Goal: Find specific page/section: Find specific page/section

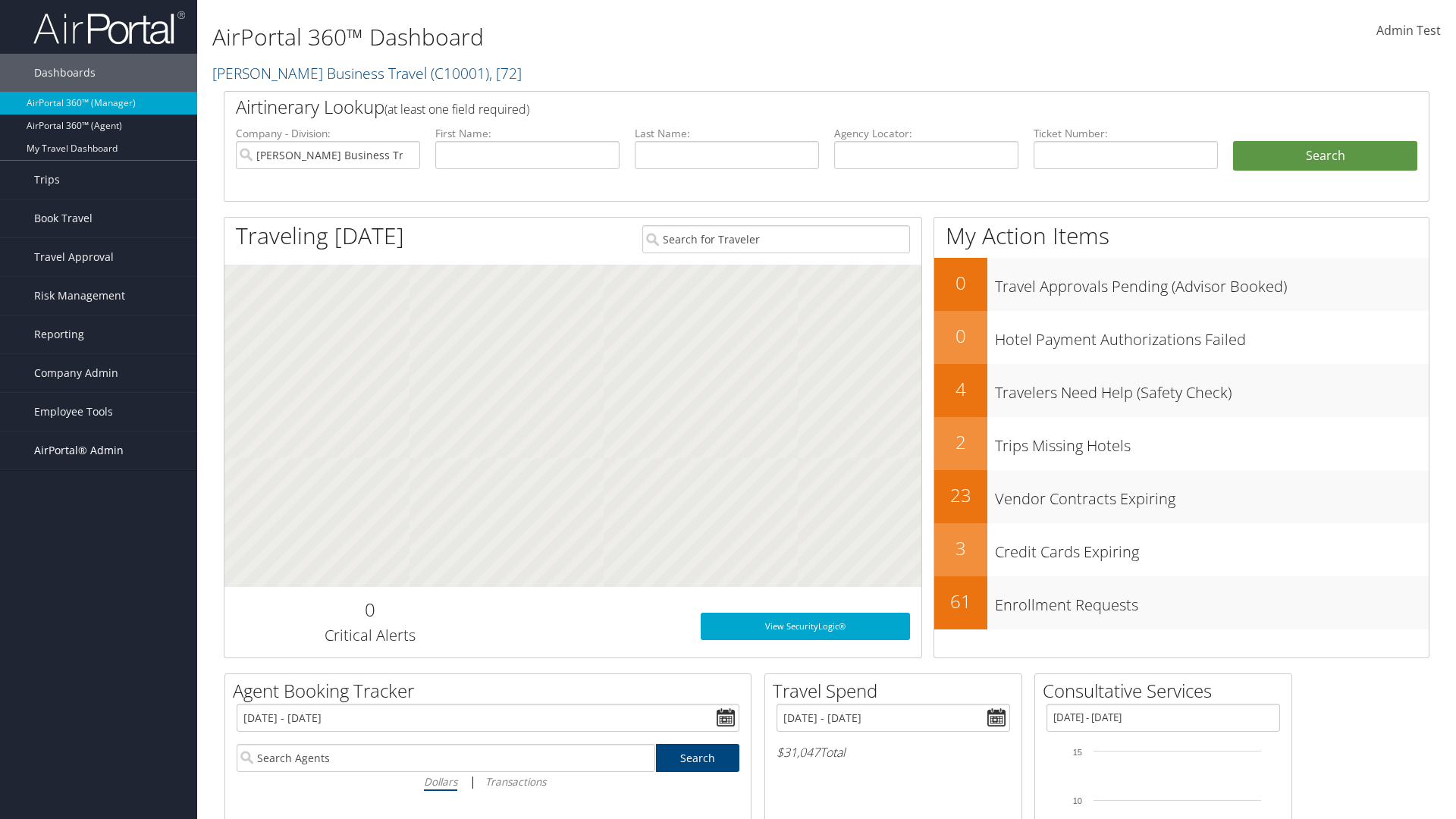
click at [98, 450] on span "AirPortal® Admin" at bounding box center [78, 451] width 90 height 38
click at [98, 549] on link "Service Profiles" at bounding box center [98, 549] width 197 height 23
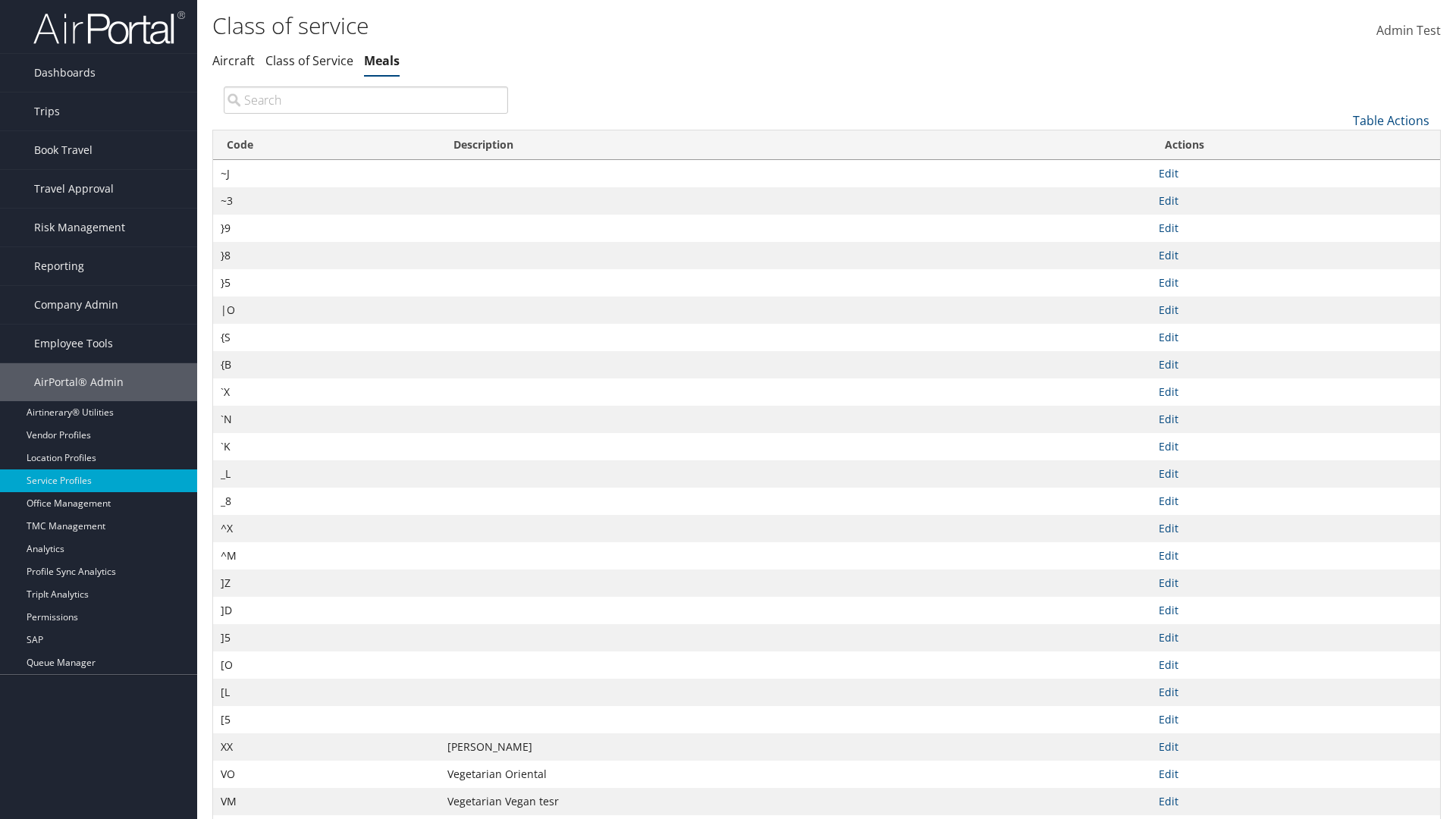
click at [326, 145] on th "Code" at bounding box center [326, 145] width 227 height 30
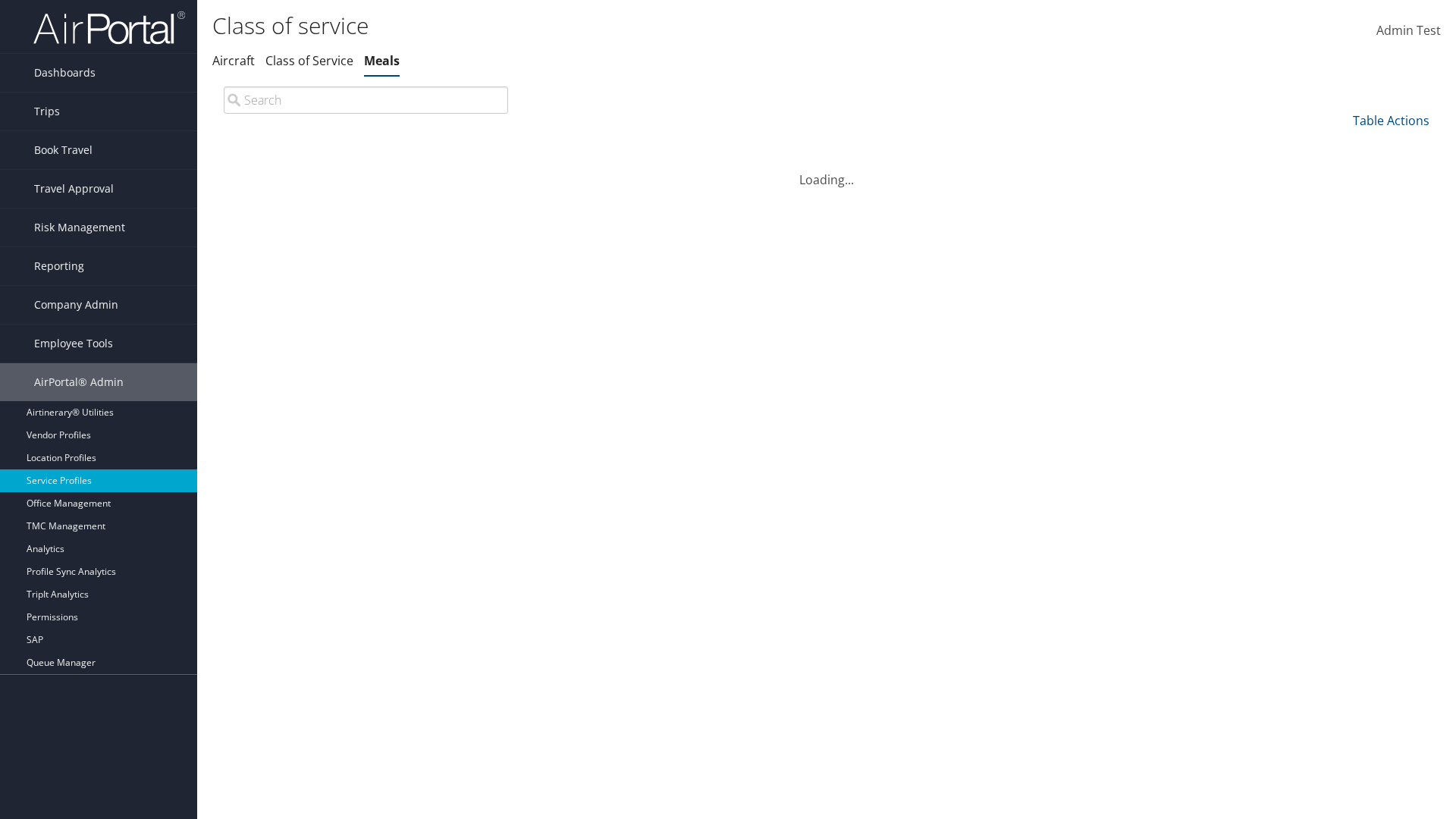
scroll to position [130, 0]
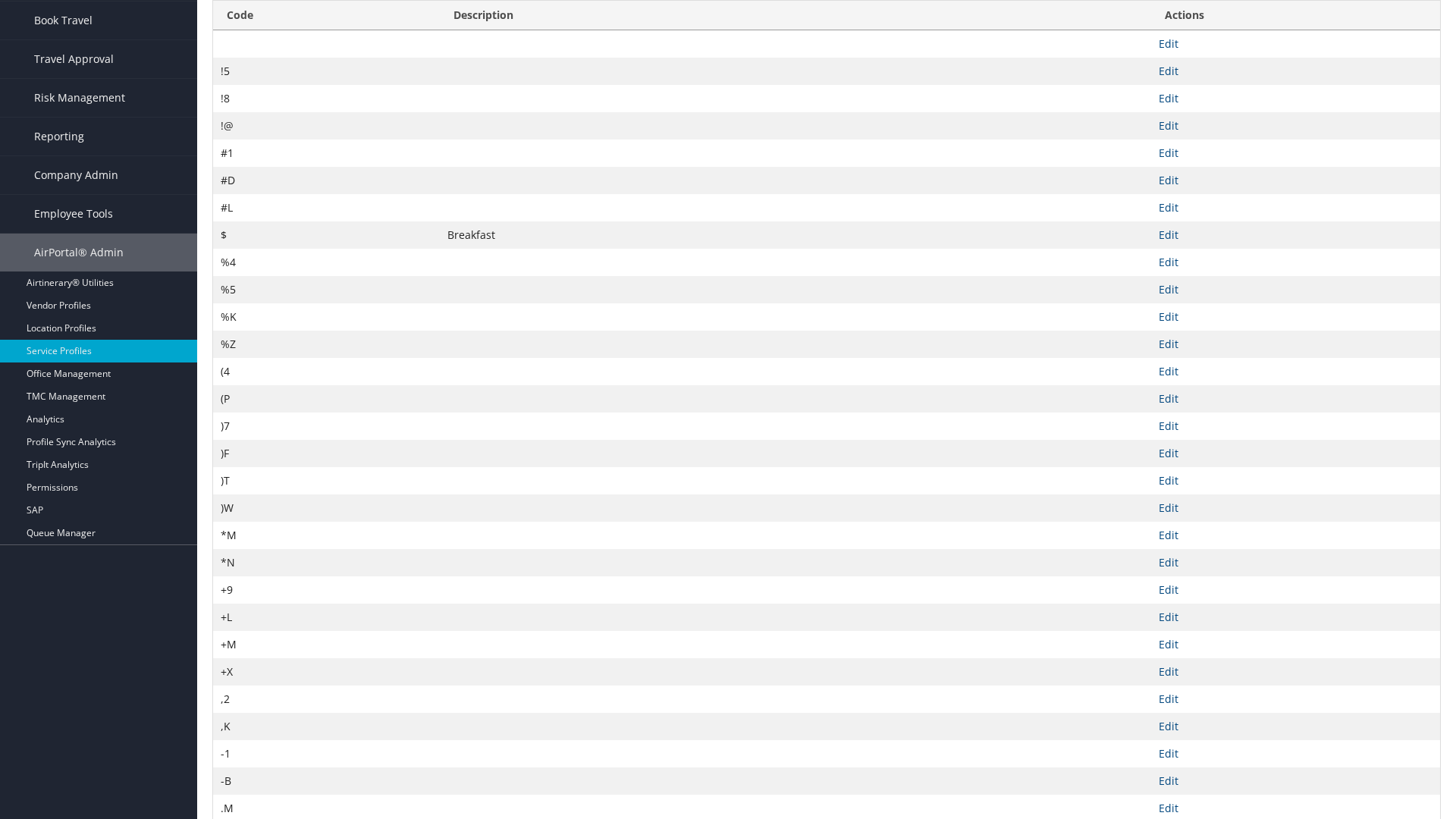
click at [326, 30] on th "Code" at bounding box center [326, 16] width 227 height 30
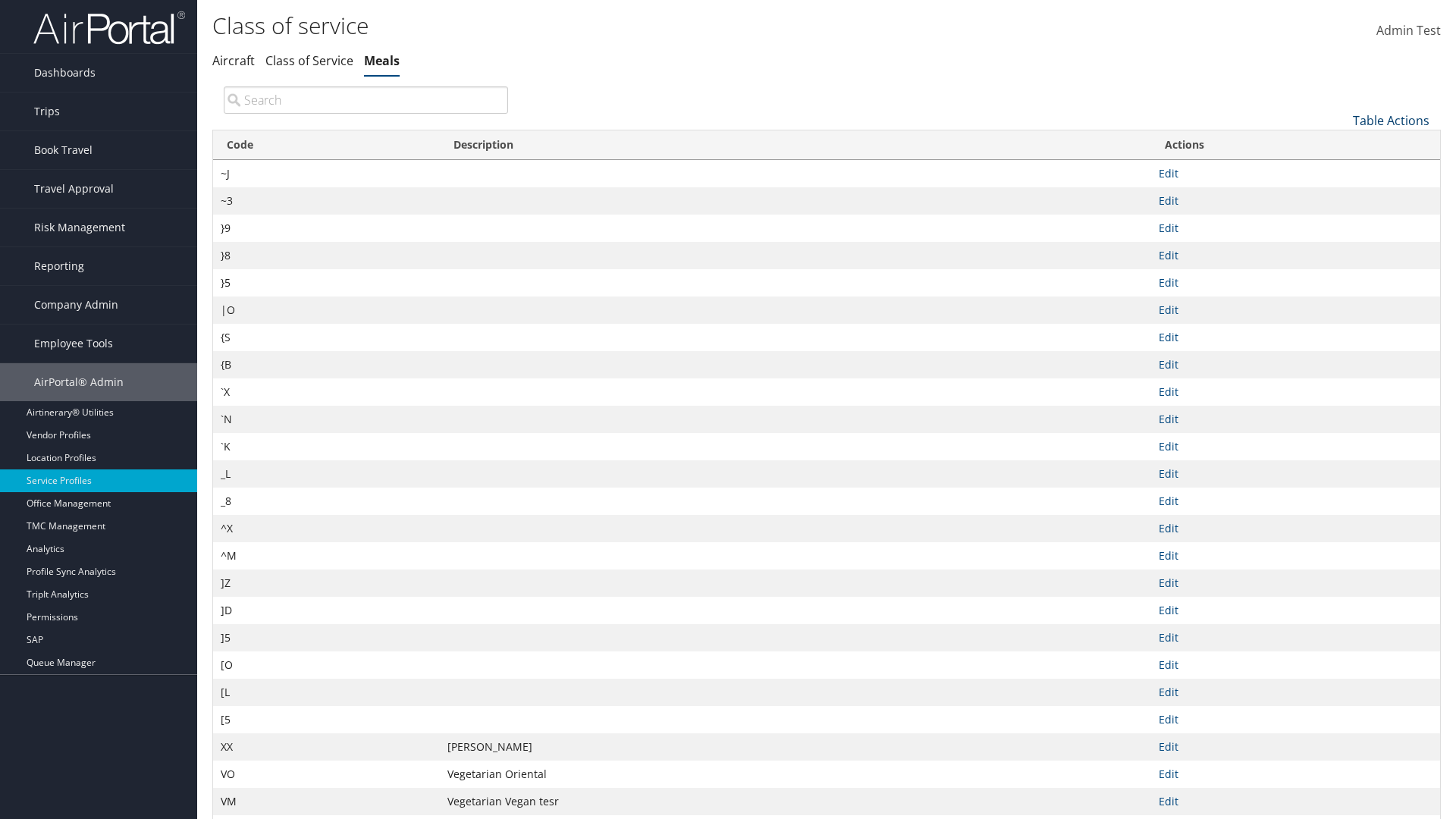
click at [1391, 120] on link "Table Actions" at bounding box center [1392, 120] width 76 height 17
click at [1340, 196] on link "50" at bounding box center [1340, 197] width 199 height 26
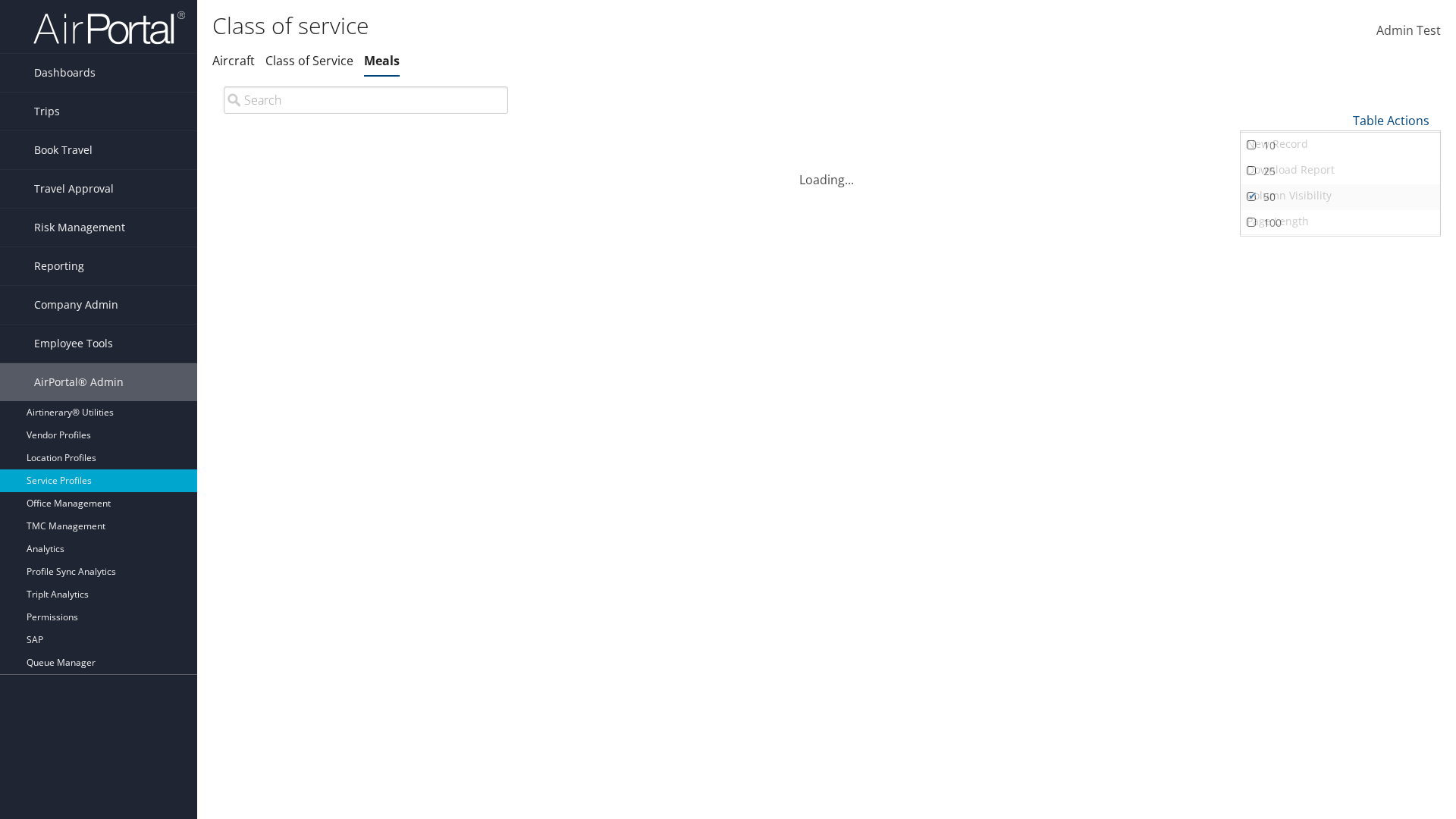
scroll to position [50, 0]
